Goal: Book appointment/travel/reservation

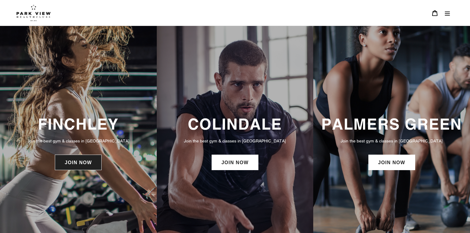
click at [77, 161] on link "JOIN NOW" at bounding box center [78, 162] width 47 height 15
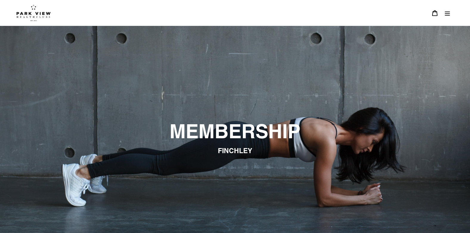
click at [446, 11] on icon "Menu" at bounding box center [447, 13] width 6 height 6
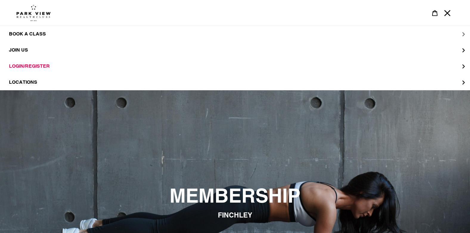
click at [23, 35] on span "BOOK A CLASS" at bounding box center [27, 34] width 37 height 6
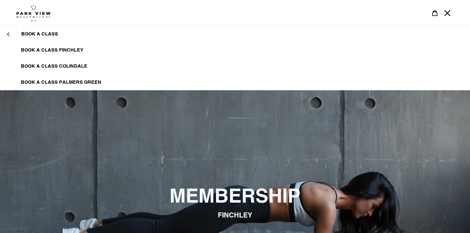
click at [59, 46] on link "BOOK A CLASS FINCHLEY" at bounding box center [235, 50] width 470 height 16
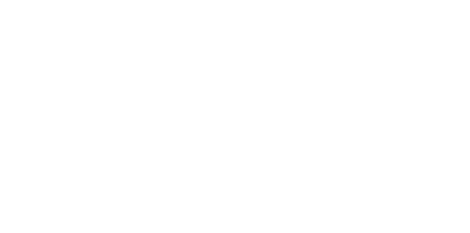
scroll to position [315, 0]
